Goal: Task Accomplishment & Management: Complete application form

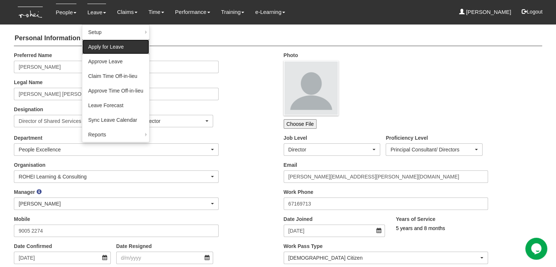
click at [95, 46] on link "Apply for Leave" at bounding box center [115, 47] width 67 height 15
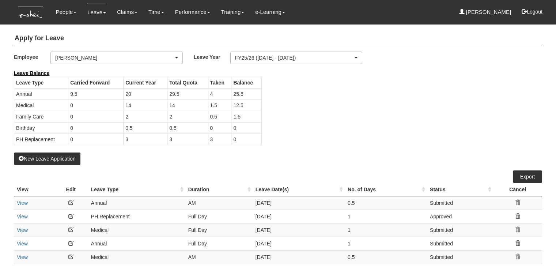
select select "50"
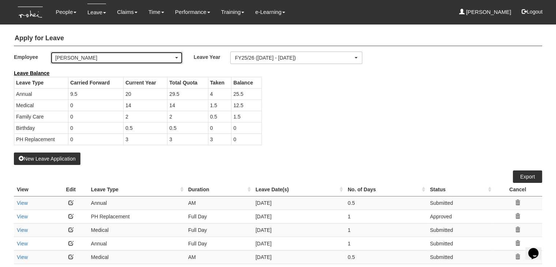
click at [99, 60] on div "[PERSON_NAME]" at bounding box center [114, 57] width 119 height 7
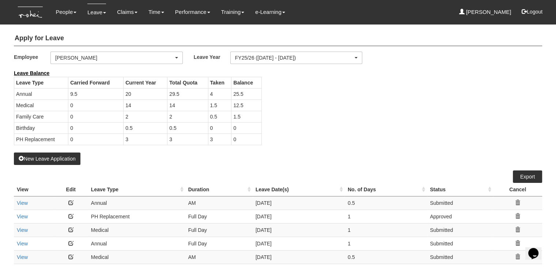
scroll to position [130, 0]
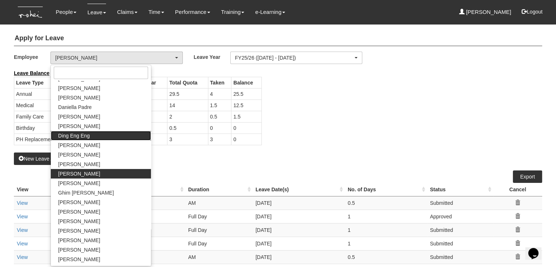
click at [81, 136] on span "Ding Eng Eng" at bounding box center [73, 135] width 31 height 7
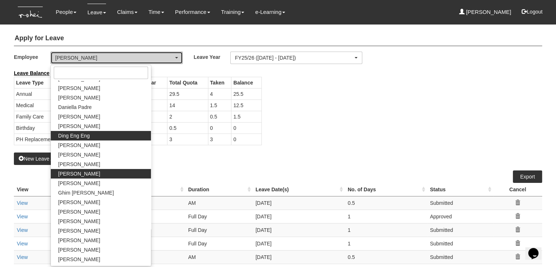
select select "f1bfbe5d-d482-4f06-a1bc-baaa1da31b7a"
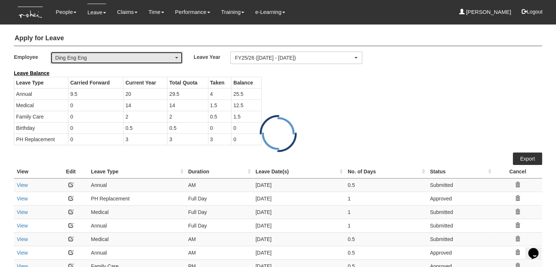
select select "50"
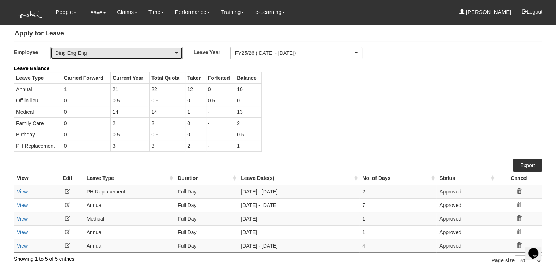
scroll to position [0, 0]
